Goal: Task Accomplishment & Management: Manage account settings

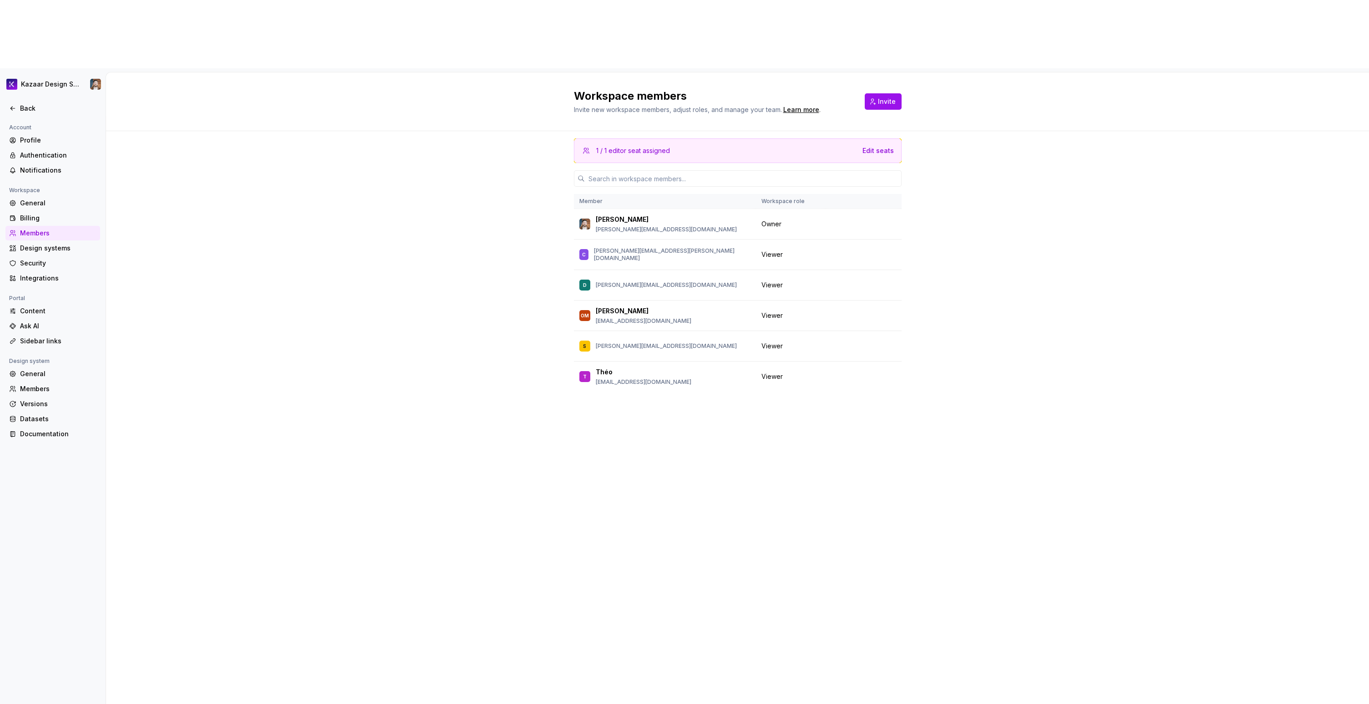
click at [615, 474] on div "1 / 1 editor seat assigned Edit seats Member Workspace role Frederic [EMAIL_ADD…" at bounding box center [738, 434] width 328 height 606
click at [859, 342] on span "Change role" at bounding box center [851, 345] width 33 height 7
click at [952, 232] on div "1 / 1 editor seat assigned Edit seats Member Workspace role Frederic [EMAIL_ADD…" at bounding box center [737, 451] width 1263 height 641
click at [38, 336] on div "Sidebar links" at bounding box center [58, 340] width 76 height 9
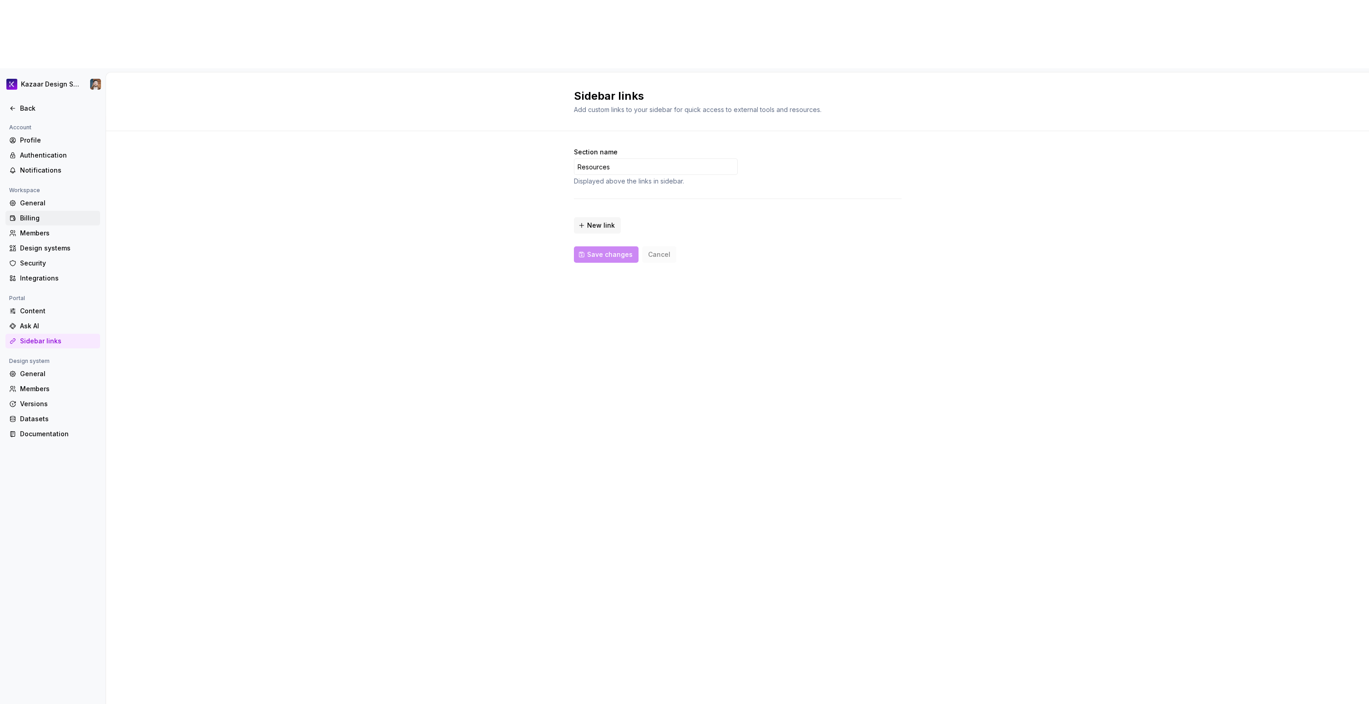
click at [37, 213] on div "Billing" at bounding box center [58, 217] width 76 height 9
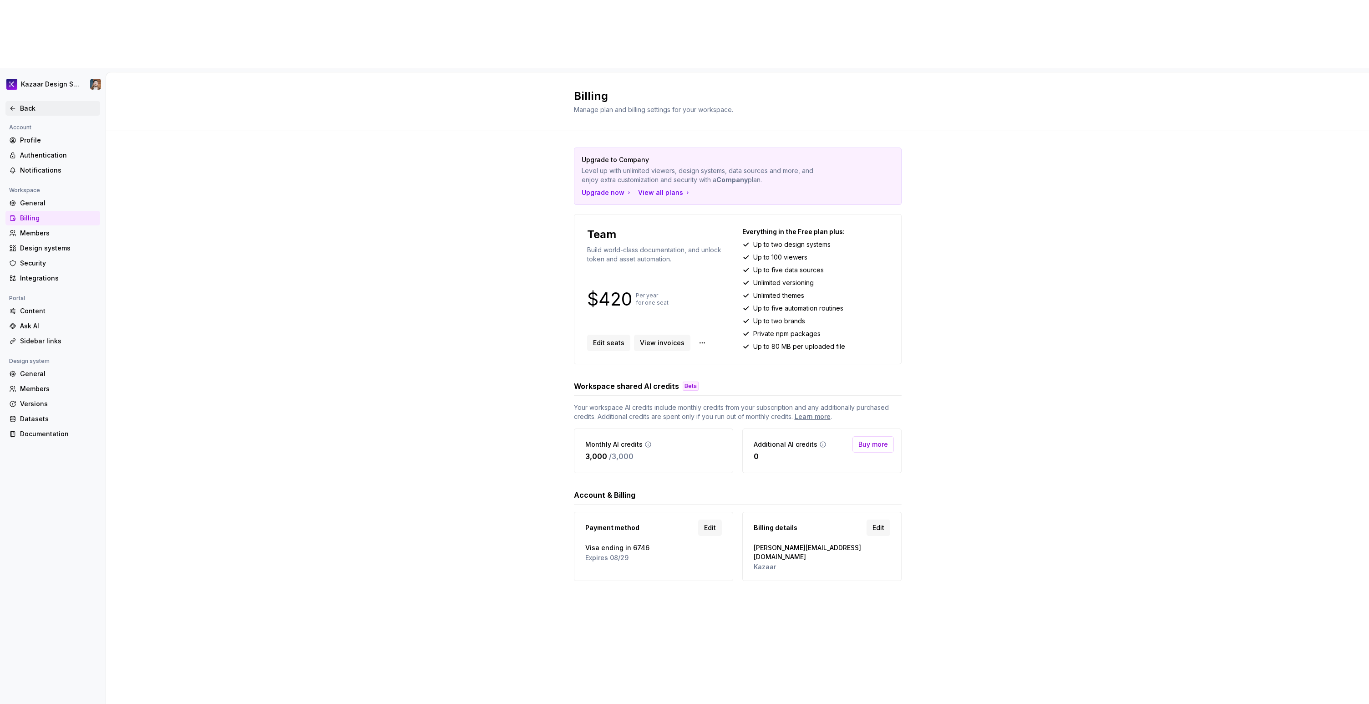
click at [24, 101] on div "Back" at bounding box center [52, 108] width 95 height 15
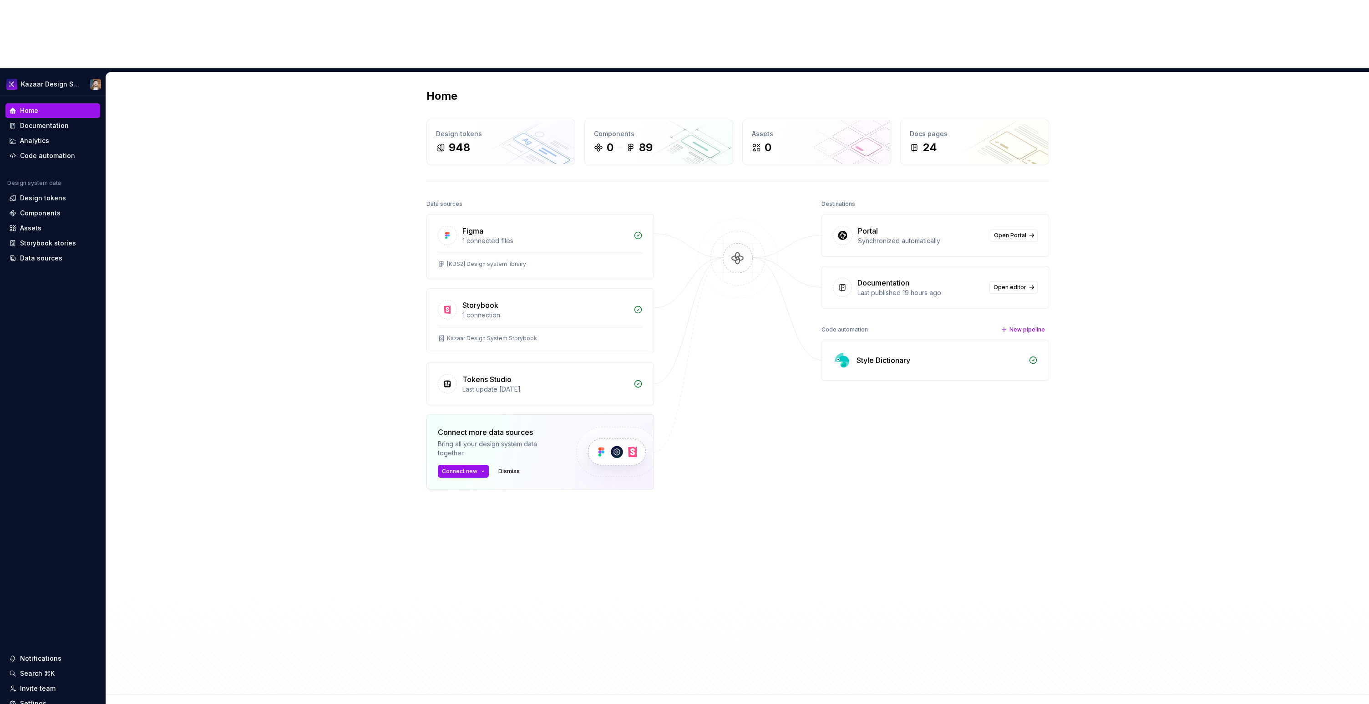
click at [357, 283] on div "Home Design tokens 948 Components 0 89 Assets 0 Docs pages 24 Data sources Figm…" at bounding box center [737, 383] width 1263 height 622
click at [18, 121] on div "Documentation" at bounding box center [52, 125] width 87 height 9
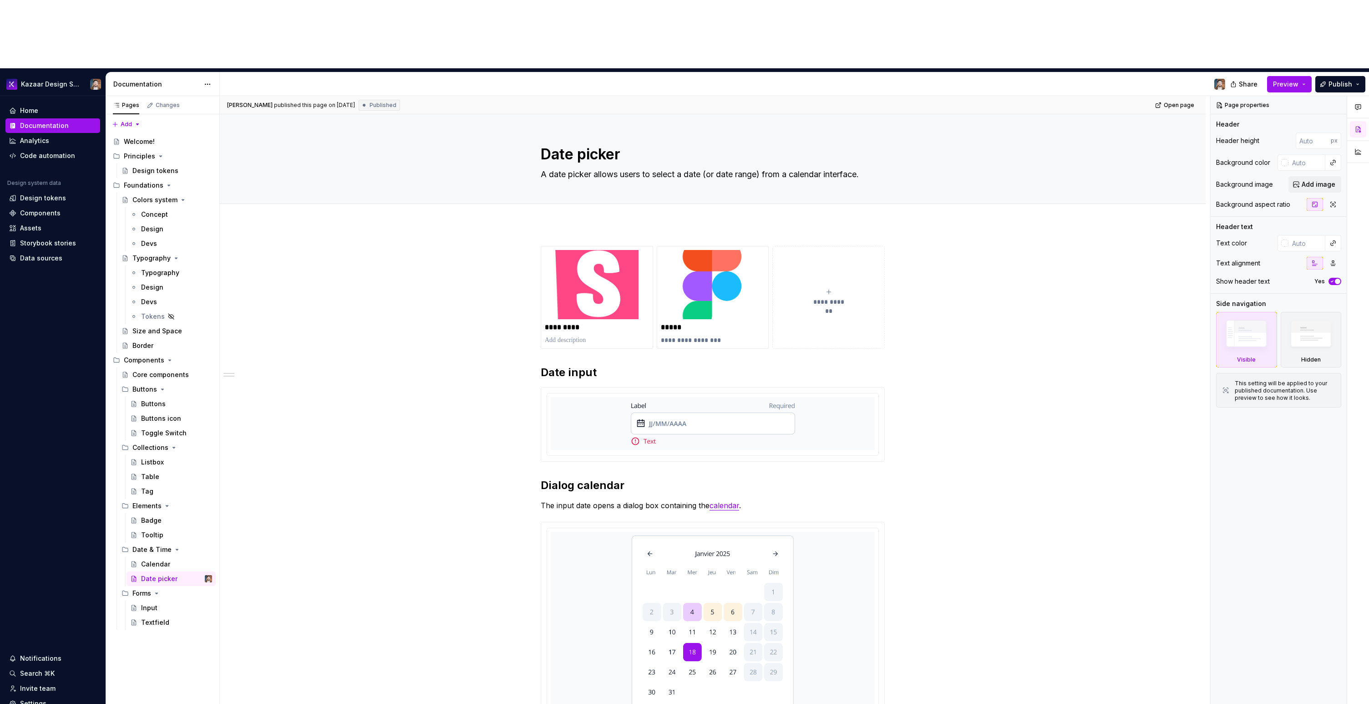
type textarea "*"
